Goal: Transaction & Acquisition: Purchase product/service

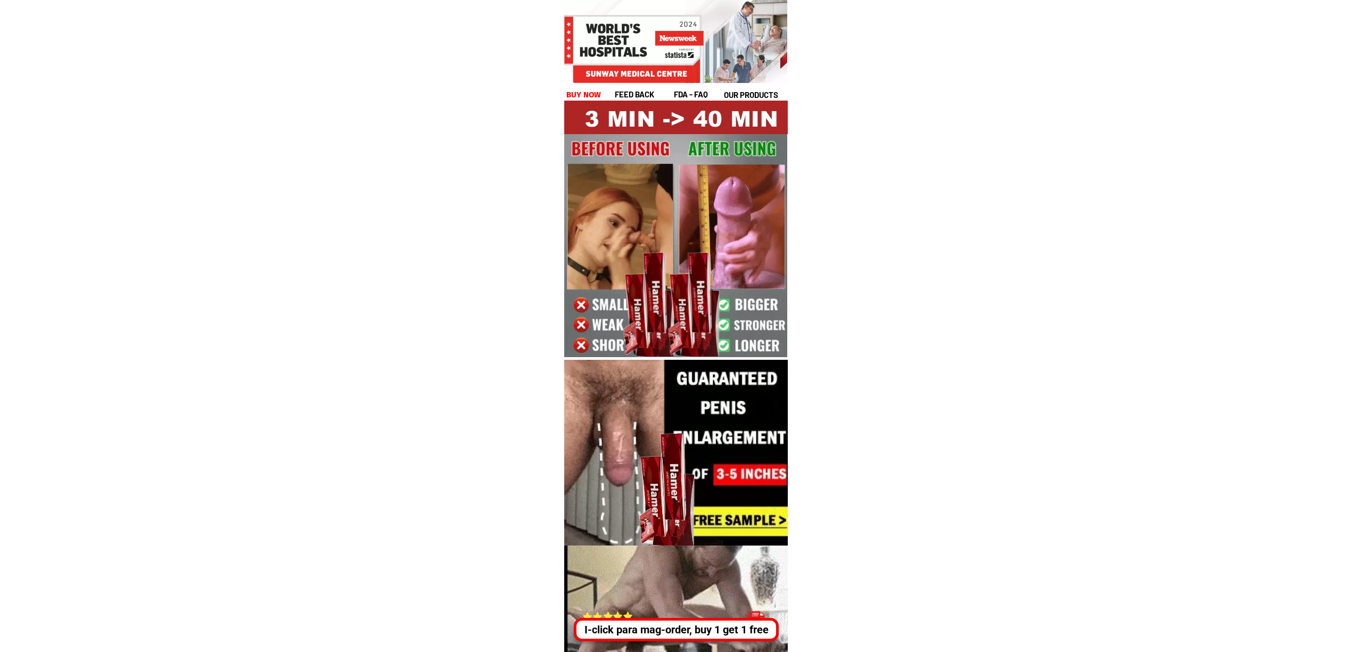
drag, startPoint x: 727, startPoint y: 634, endPoint x: 722, endPoint y: 625, distance: 10.7
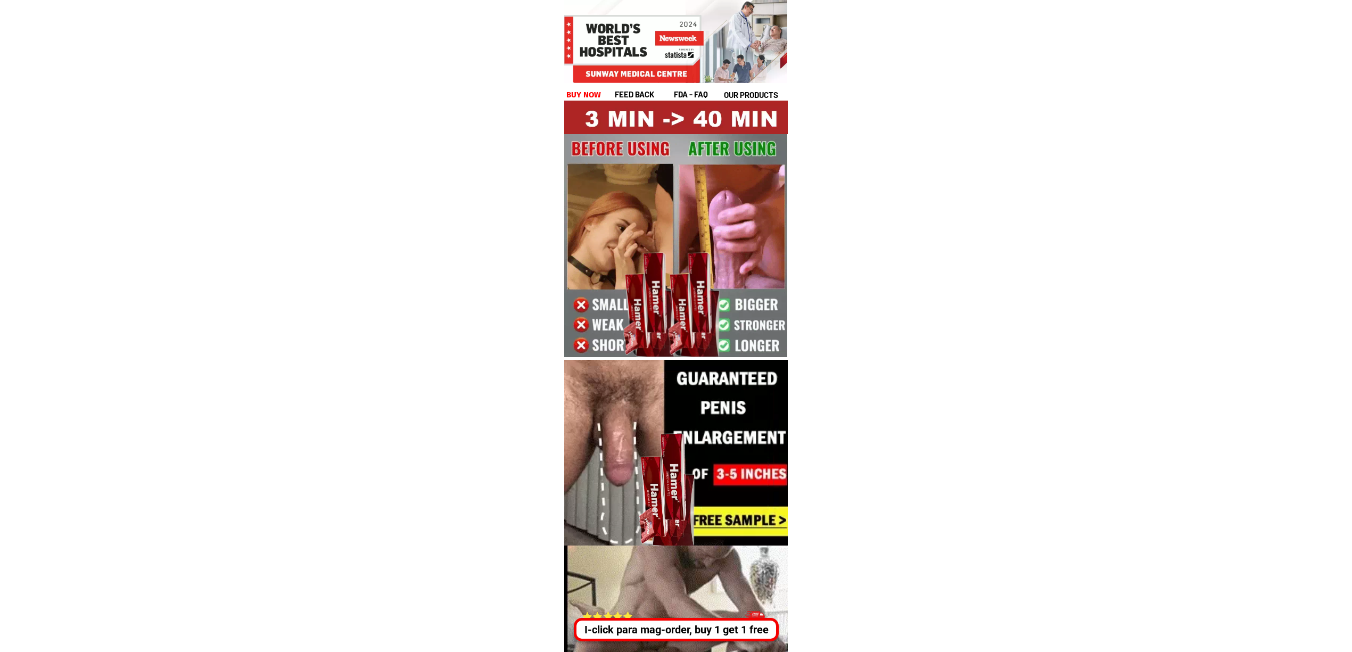
click at [727, 634] on div "I-click para mag-order, buy 1 get 1 free" at bounding box center [676, 630] width 200 height 16
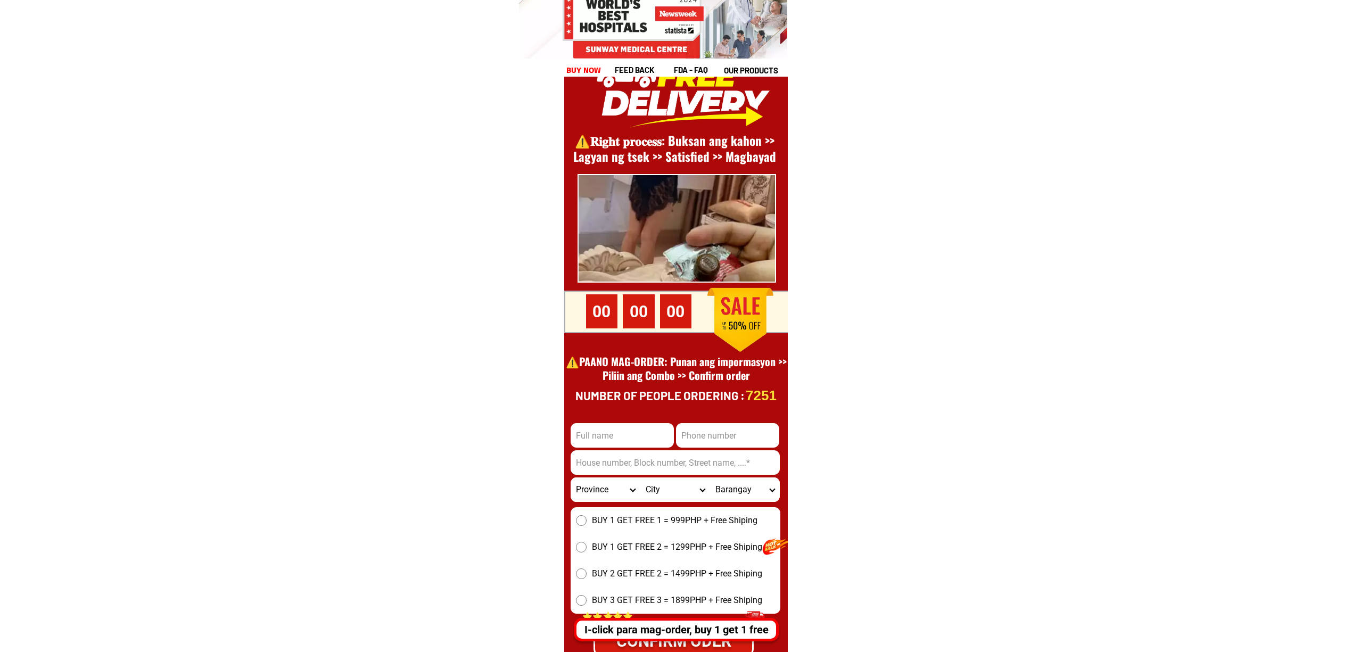
scroll to position [14598, 0]
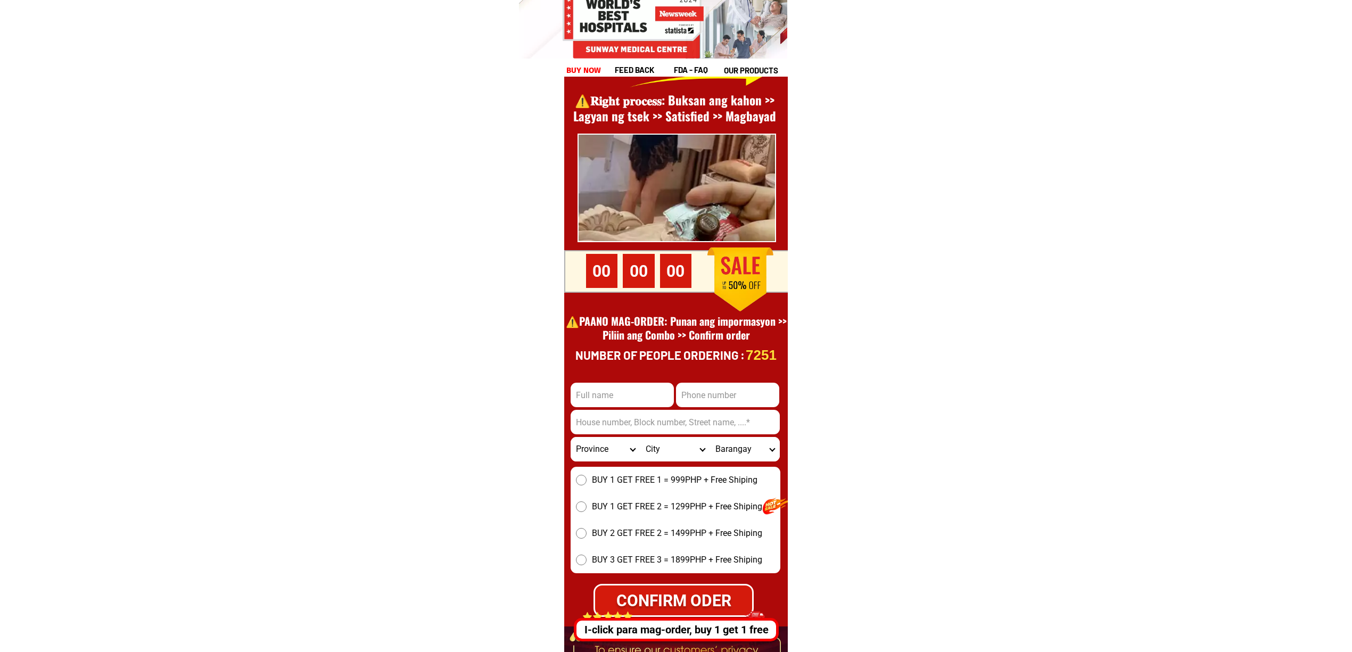
click at [602, 390] on input "Input full_name" at bounding box center [621, 395] width 103 height 24
paste input "[PERSON_NAME]"
type input "[PERSON_NAME]"
click at [716, 386] on input "Input phone_number" at bounding box center [727, 395] width 103 height 24
click at [645, 414] on input "Input address" at bounding box center [674, 422] width 209 height 24
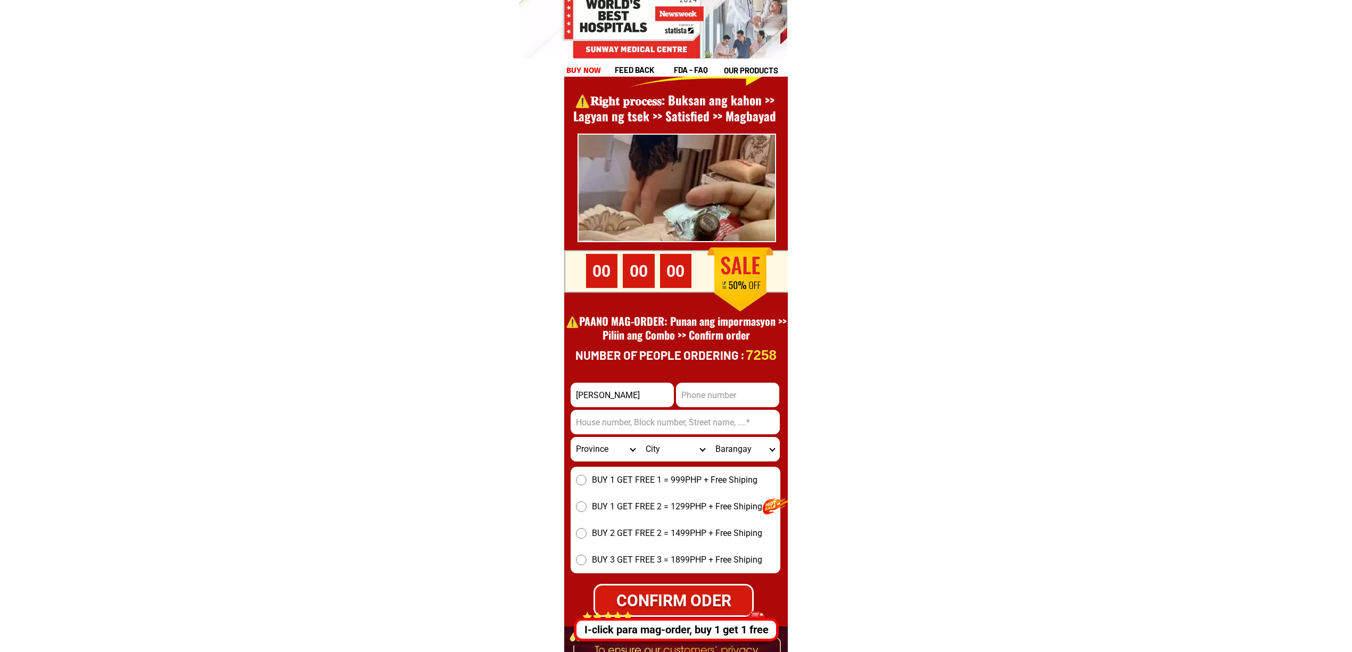
paste input "Sitio ilaya barangay [PERSON_NAME][GEOGRAPHIC_DATA] capiz""
type input "Sitio ilaya barangay [PERSON_NAME][GEOGRAPHIC_DATA]"
click at [746, 399] on input "Input phone_number" at bounding box center [727, 395] width 103 height 24
paste input "1639304701681"
click at [690, 395] on input "1639304701681" at bounding box center [727, 395] width 103 height 24
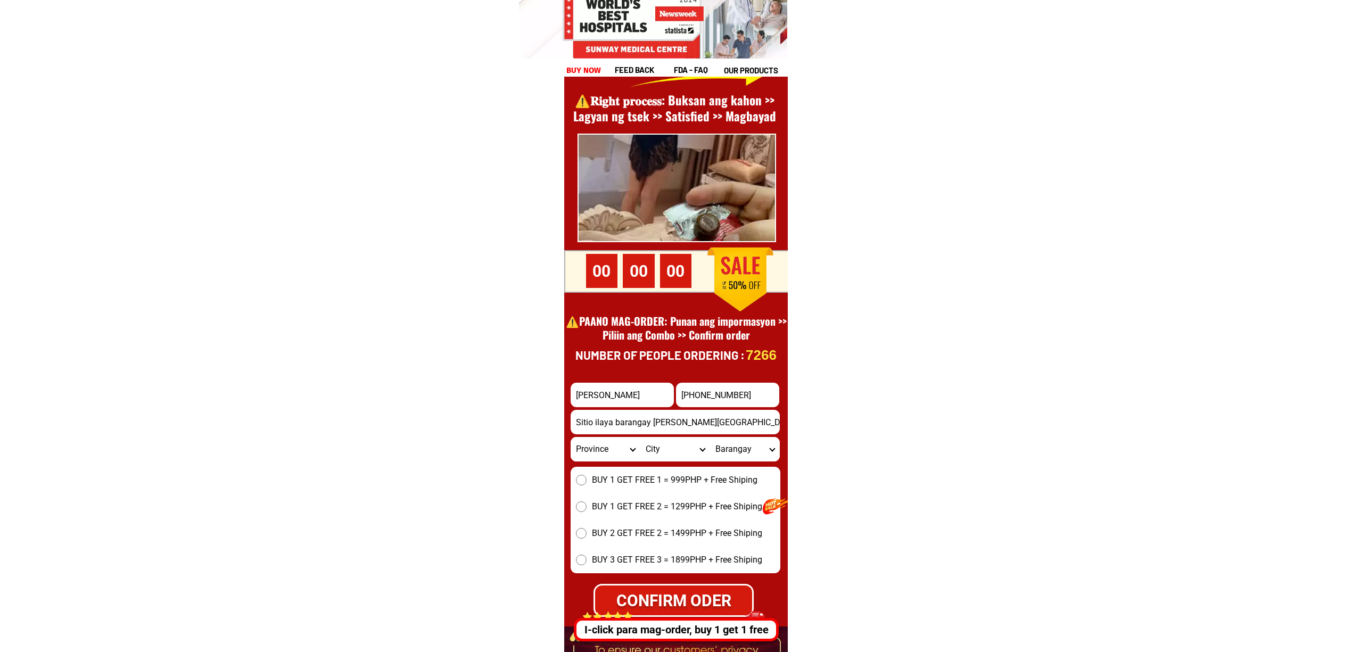
type input "[PHONE_NUMBER]"
click at [605, 450] on select "Province [GEOGRAPHIC_DATA] [GEOGRAPHIC_DATA][PERSON_NAME][GEOGRAPHIC_DATA][GEOG…" at bounding box center [605, 449] width 70 height 24
select select "63_196"
click at [570, 437] on select "Province [GEOGRAPHIC_DATA] [GEOGRAPHIC_DATA][PERSON_NAME][GEOGRAPHIC_DATA][GEOG…" at bounding box center [605, 449] width 70 height 24
click at [665, 443] on select "City Capiz-[PERSON_NAME][GEOGRAPHIC_DATA]-president-[PERSON_NAME] Ivisan [PERSO…" at bounding box center [675, 449] width 70 height 24
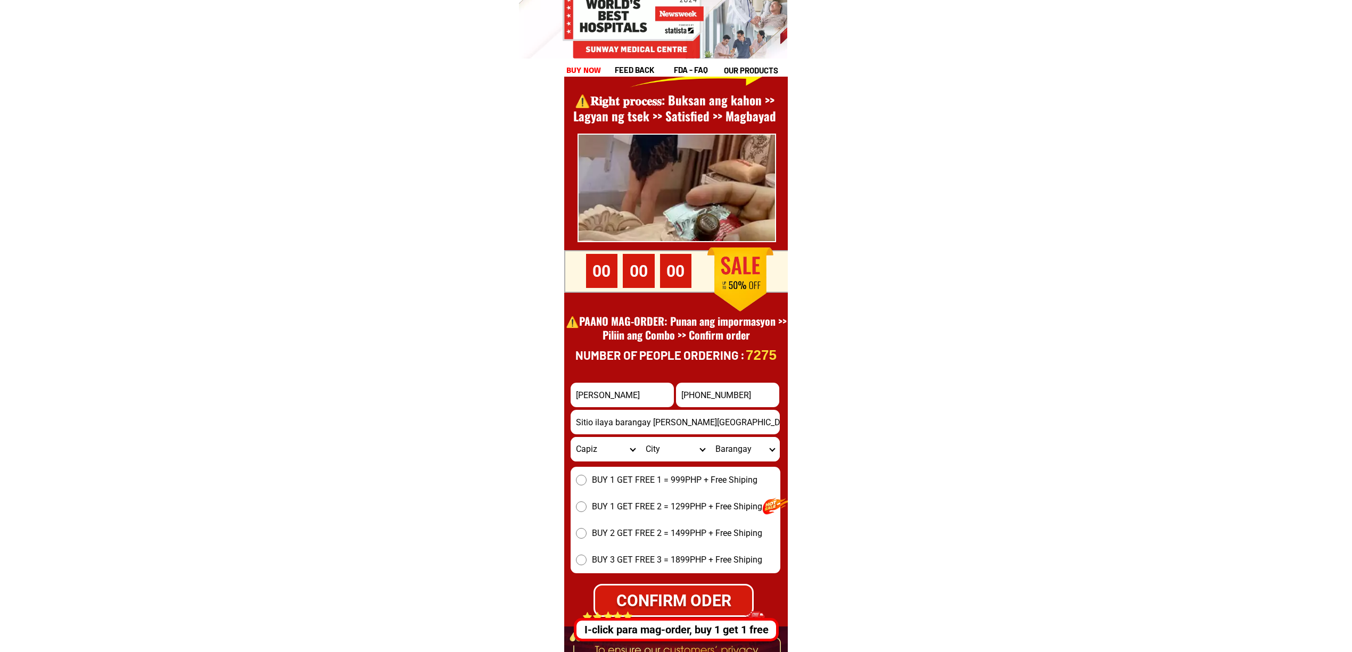
select select "63_1965049"
click at [640, 437] on select "City Capiz-[PERSON_NAME][GEOGRAPHIC_DATA]-president-[PERSON_NAME] Ivisan [PERSO…" at bounding box center [675, 449] width 70 height 24
click at [743, 445] on select "Barangay [GEOGRAPHIC_DATA] [GEOGRAPHIC_DATA][PERSON_NAME][GEOGRAPHIC_DATA] [GEO…" at bounding box center [745, 449] width 70 height 24
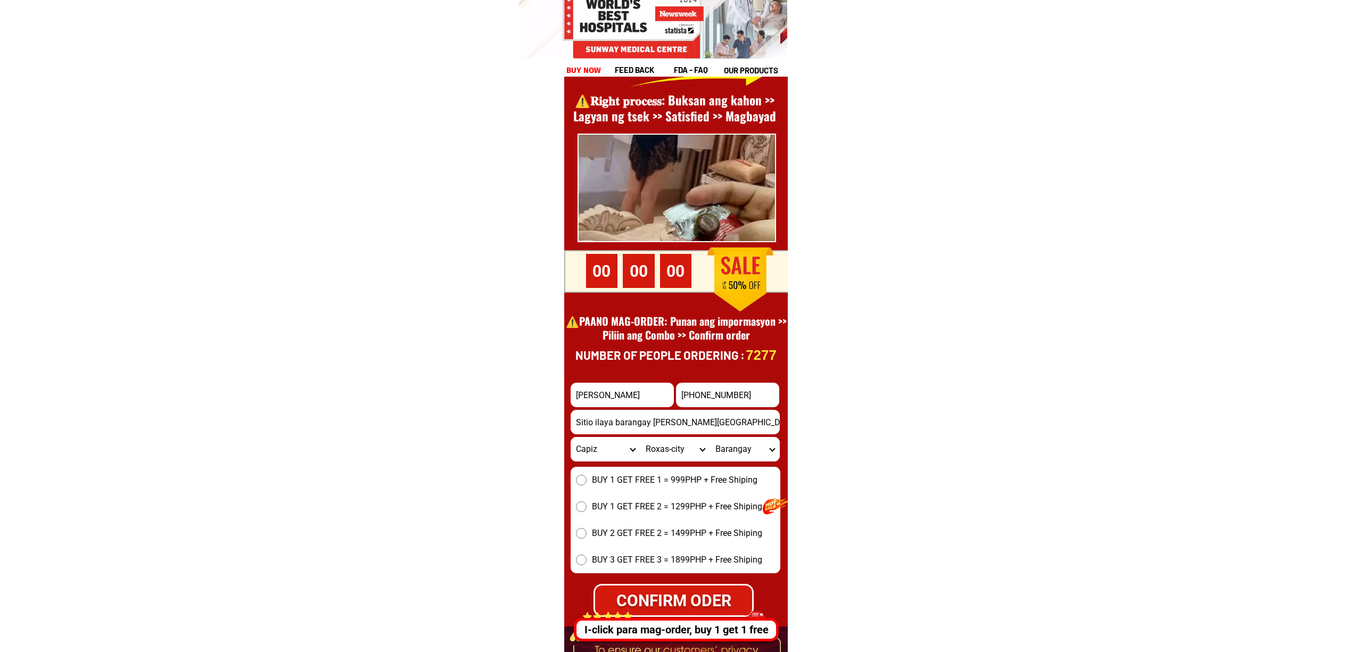
select select "63_19650492737"
click at [710, 437] on select "Barangay [GEOGRAPHIC_DATA] [GEOGRAPHIC_DATA][PERSON_NAME][GEOGRAPHIC_DATA] [GEO…" at bounding box center [745, 449] width 70 height 24
click at [680, 484] on span "BUY 1 GET FREE 1 = 999PHP + Free Shiping" at bounding box center [674, 480] width 165 height 13
click at [586, 484] on input "BUY 1 GET FREE 1 = 999PHP + Free Shiping" at bounding box center [581, 480] width 11 height 11
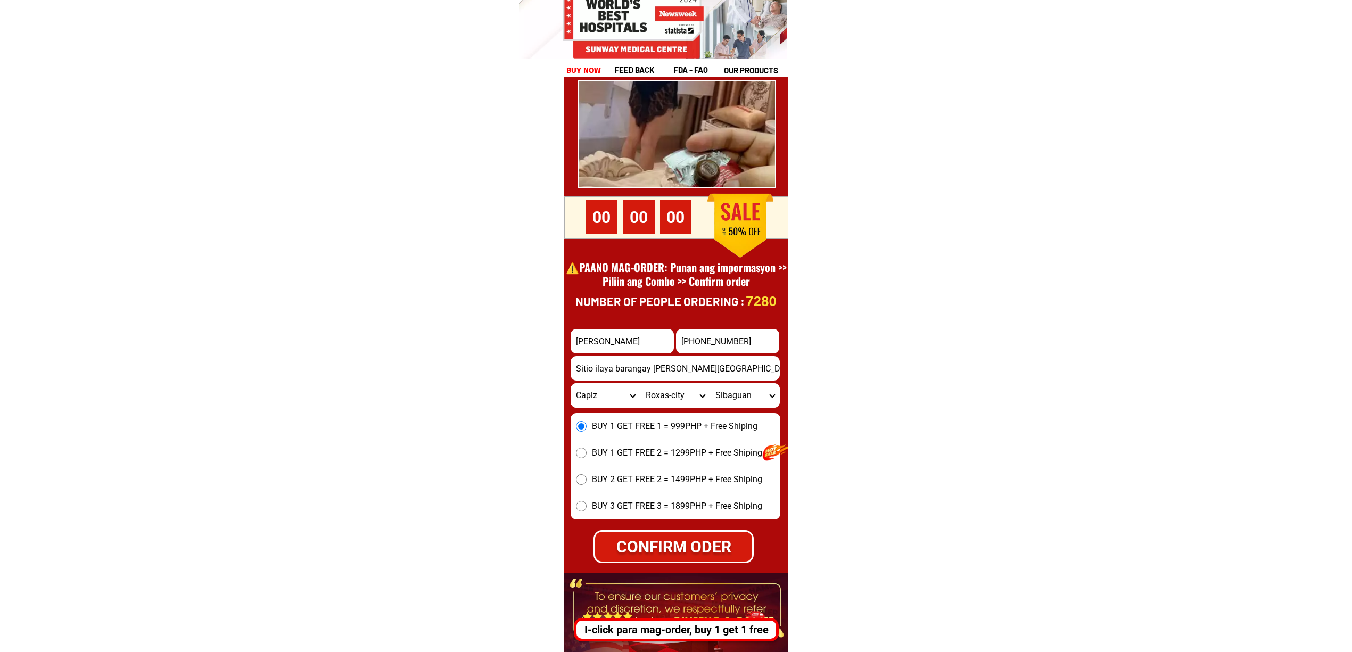
scroll to position [14811, 0]
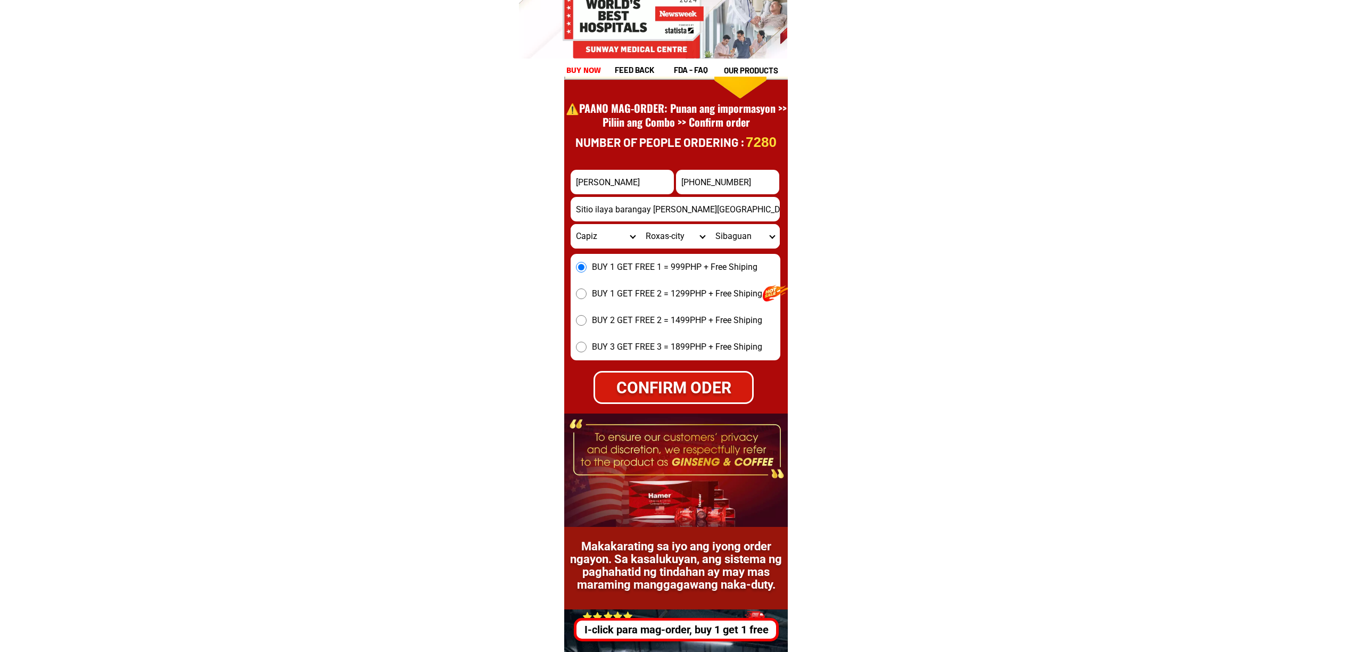
click at [664, 384] on div "CONFIRM ODER" at bounding box center [673, 387] width 159 height 24
radio input "true"
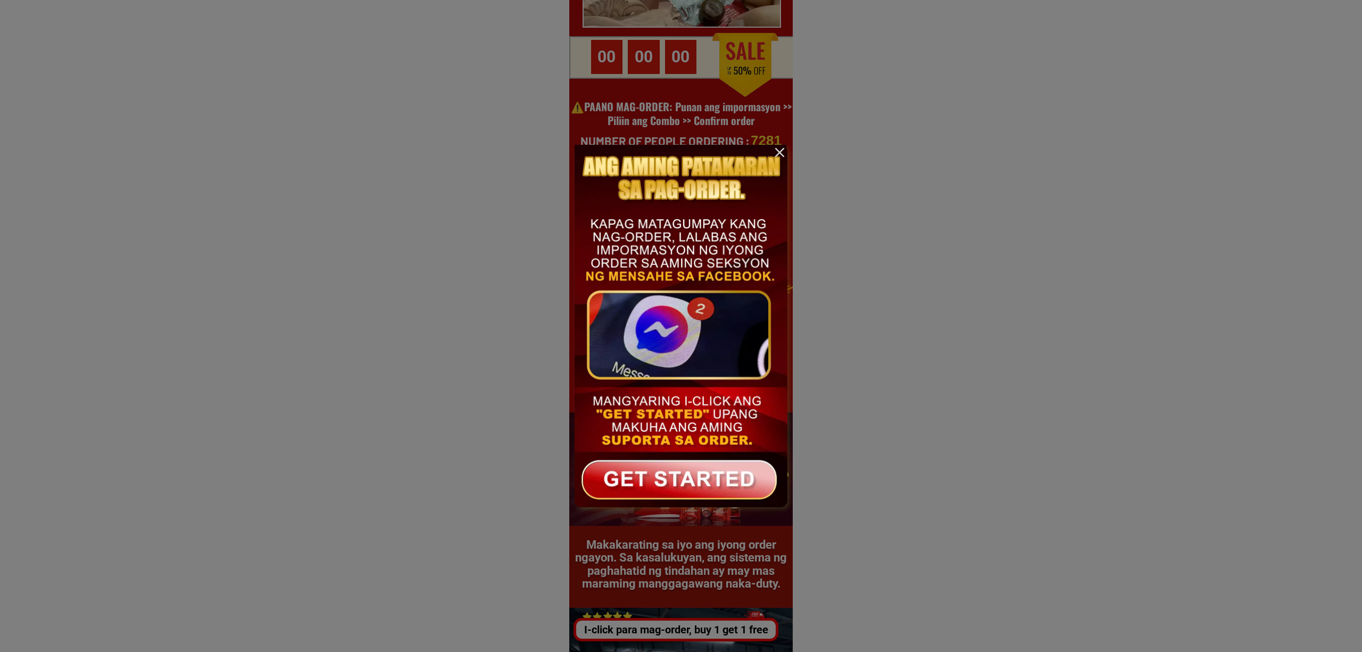
scroll to position [0, 0]
